Goal: Task Accomplishment & Management: Use online tool/utility

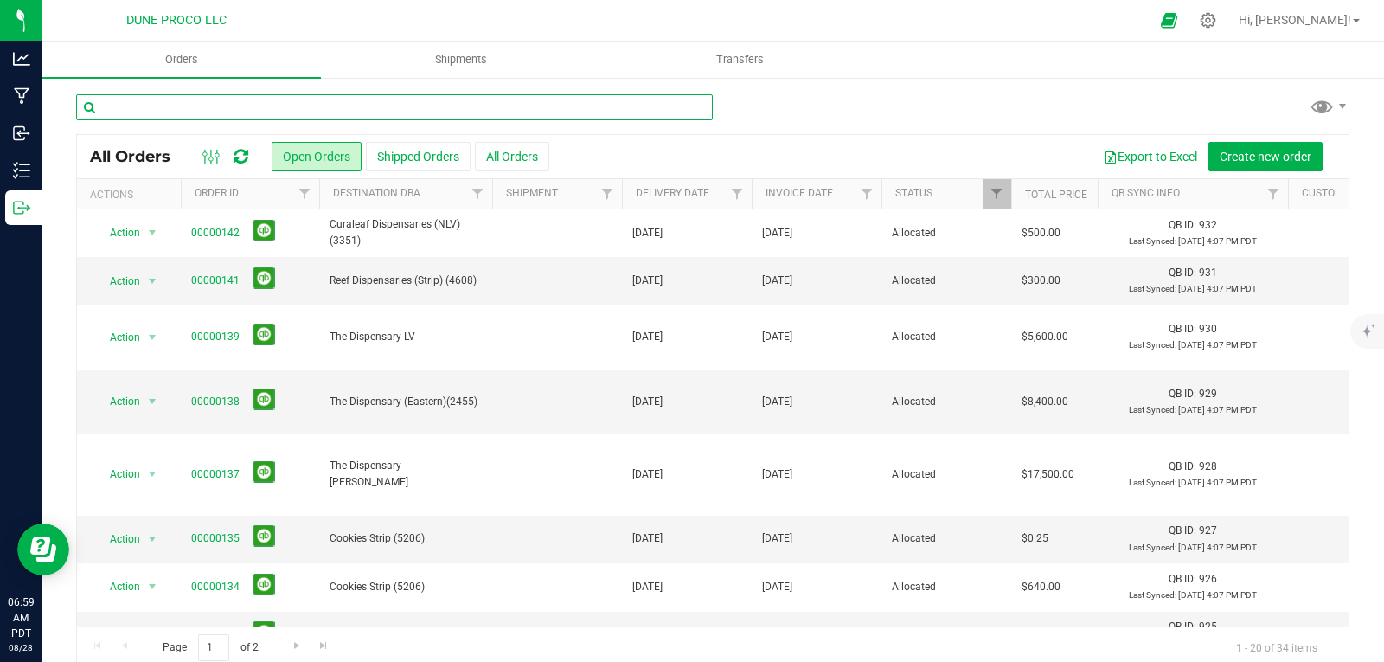
click at [294, 119] on input "text" at bounding box center [394, 107] width 637 height 26
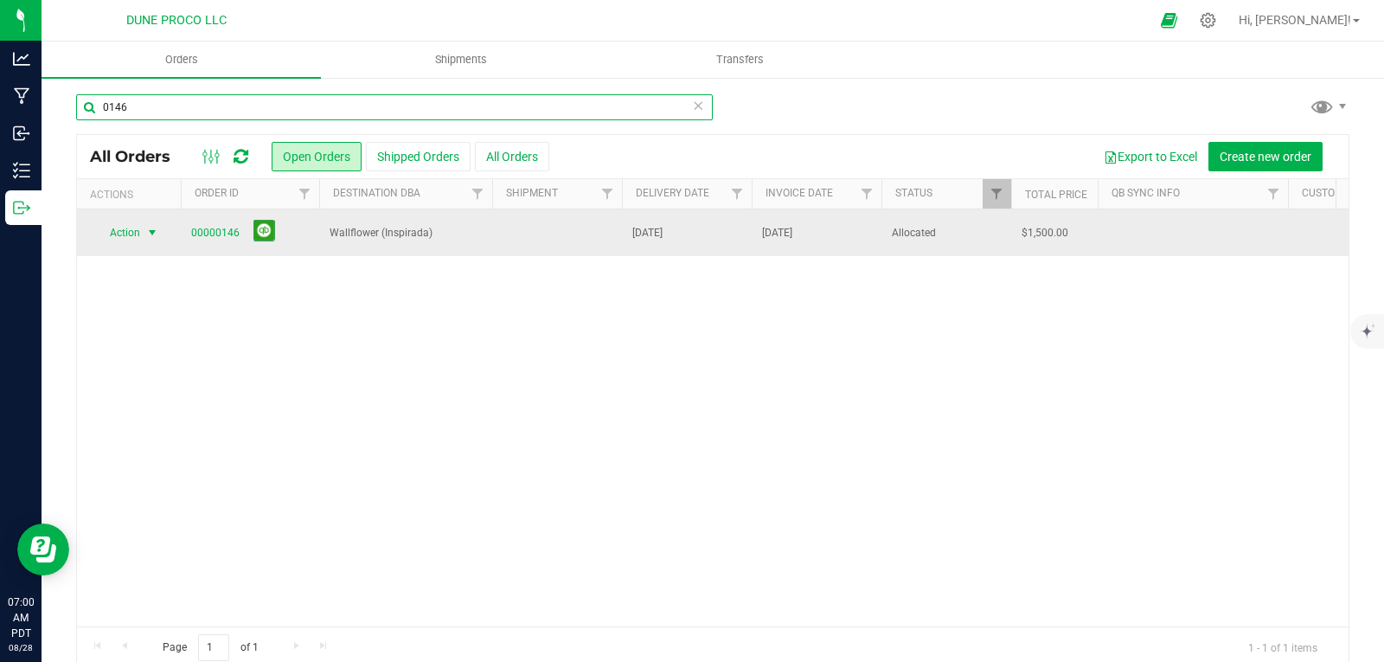
type input "0146"
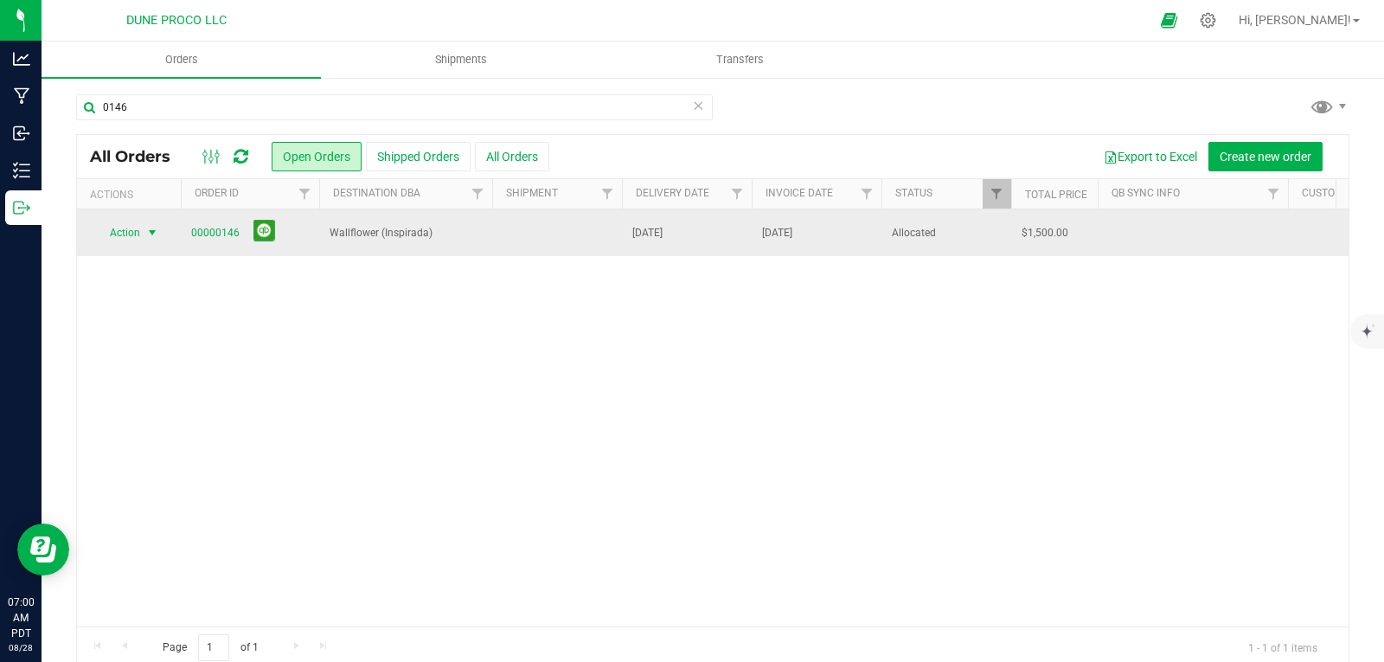
click at [145, 233] on span "select" at bounding box center [152, 233] width 14 height 14
click at [219, 232] on link "00000146" at bounding box center [215, 233] width 48 height 16
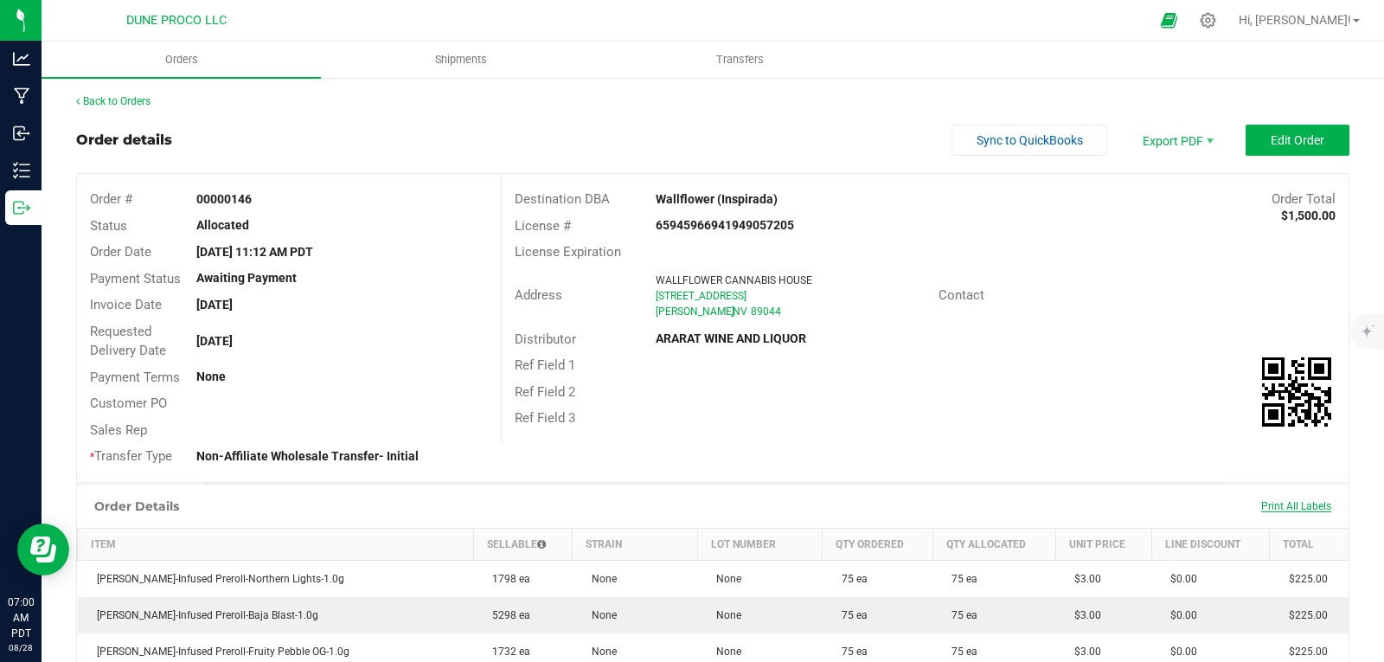
click at [1289, 505] on span "Print All Labels" at bounding box center [1297, 506] width 70 height 12
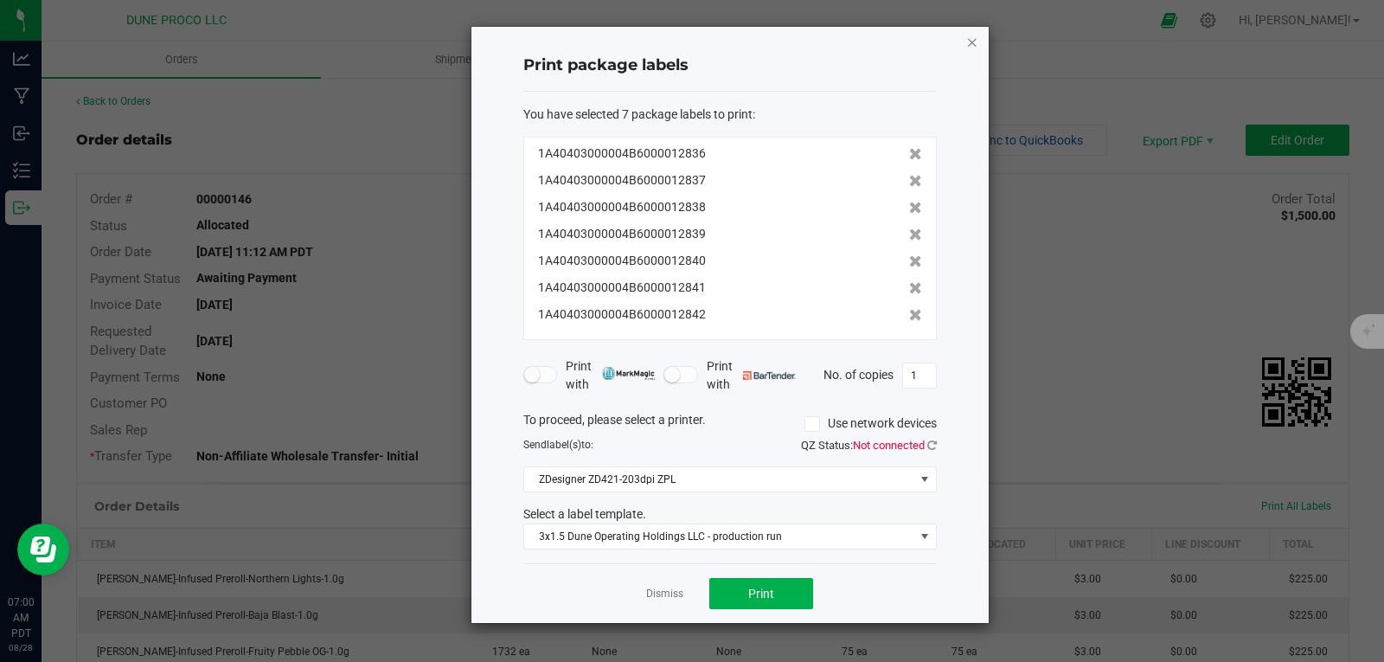
click at [974, 34] on icon "button" at bounding box center [973, 41] width 12 height 21
